Goal: Transaction & Acquisition: Purchase product/service

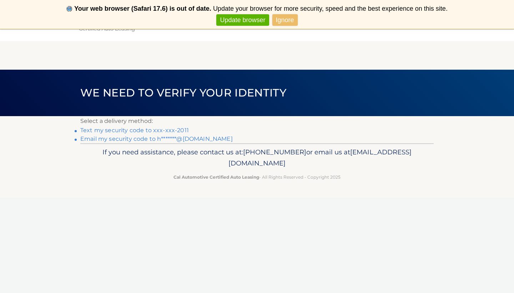
click at [140, 130] on link "Text my security code to xxx-xxx-2011" at bounding box center [134, 130] width 108 height 7
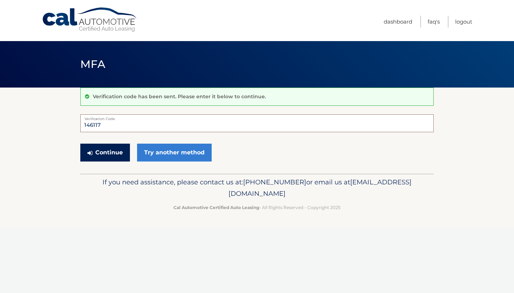
type input "146117"
click at [116, 156] on button "Continue" at bounding box center [105, 152] width 50 height 18
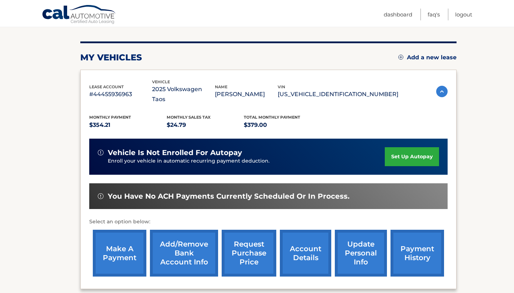
scroll to position [81, 0]
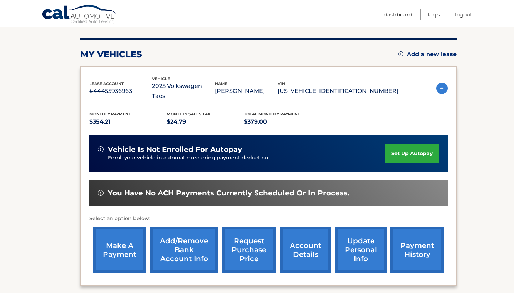
click at [106, 228] on link "make a payment" at bounding box center [120, 249] width 54 height 47
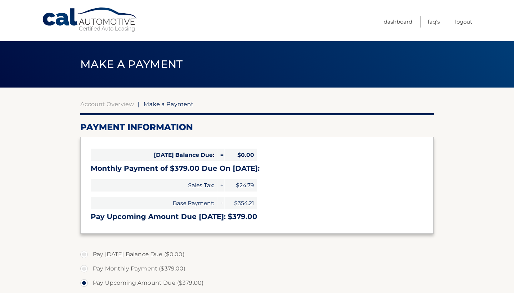
select select "Yzc0ZDgxMjAtNjViNS00NDIwLThjOTktZmUyNmE2YmJiYjE3"
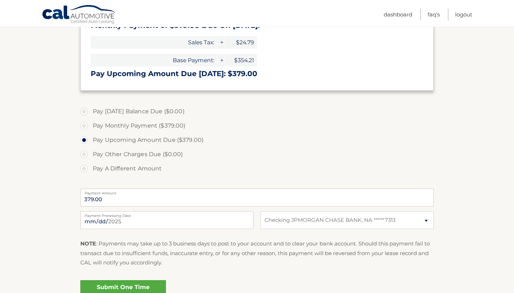
scroll to position [143, 0]
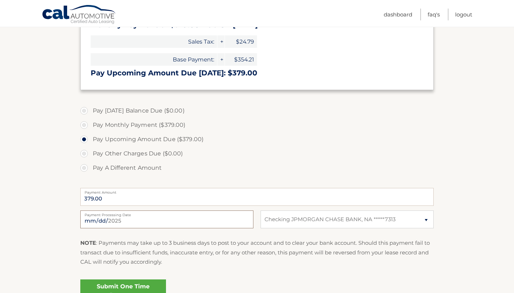
click at [139, 222] on input "[DATE]" at bounding box center [166, 219] width 173 height 18
type input "[DATE]"
click at [53, 252] on section "Account Overview | Make a Payment Payment Information Today's Balance Due: = $0…" at bounding box center [257, 128] width 514 height 368
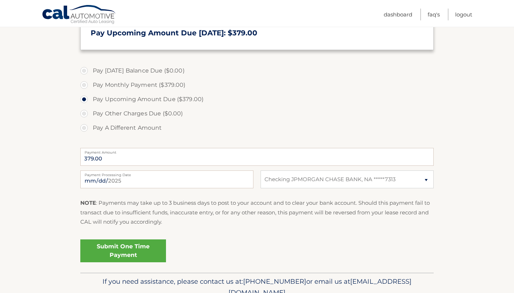
scroll to position [185, 0]
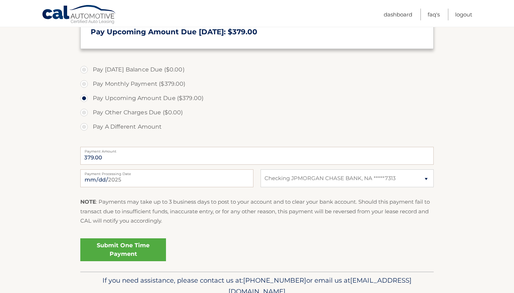
click at [113, 248] on link "Submit One Time Payment" at bounding box center [123, 249] width 86 height 23
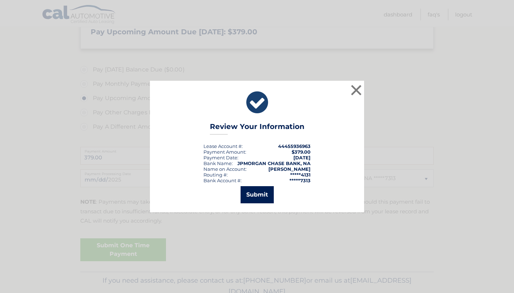
click at [261, 196] on button "Submit" at bounding box center [257, 194] width 33 height 17
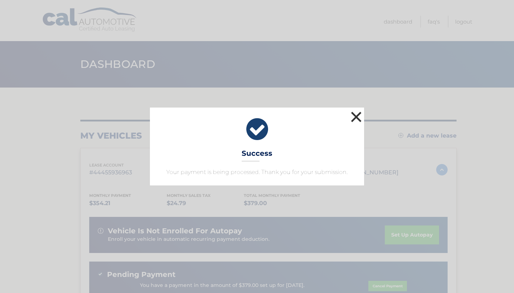
click at [357, 116] on button "×" at bounding box center [356, 117] width 14 height 14
